Goal: Check status: Check status

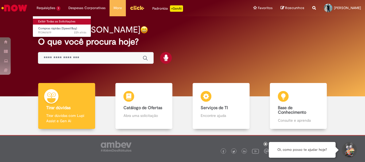
click at [55, 20] on link "Exibir Todas as Solicitações" at bounding box center [62, 22] width 59 height 6
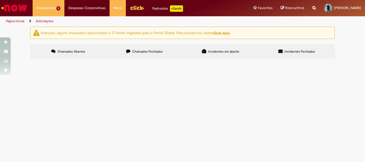
click at [0, 0] on span "Bom dia! Gas para empilhadeira. Obrigado." at bounding box center [0, 0] width 0 height 0
click at [0, 0] on span "Compras rápidas (Speed Buy)" at bounding box center [0, 0] width 0 height 0
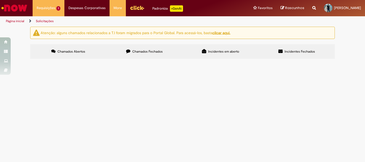
click at [0, 0] on span "Compras rápidas (Speed Buy)" at bounding box center [0, 0] width 0 height 0
